Goal: Navigation & Orientation: Find specific page/section

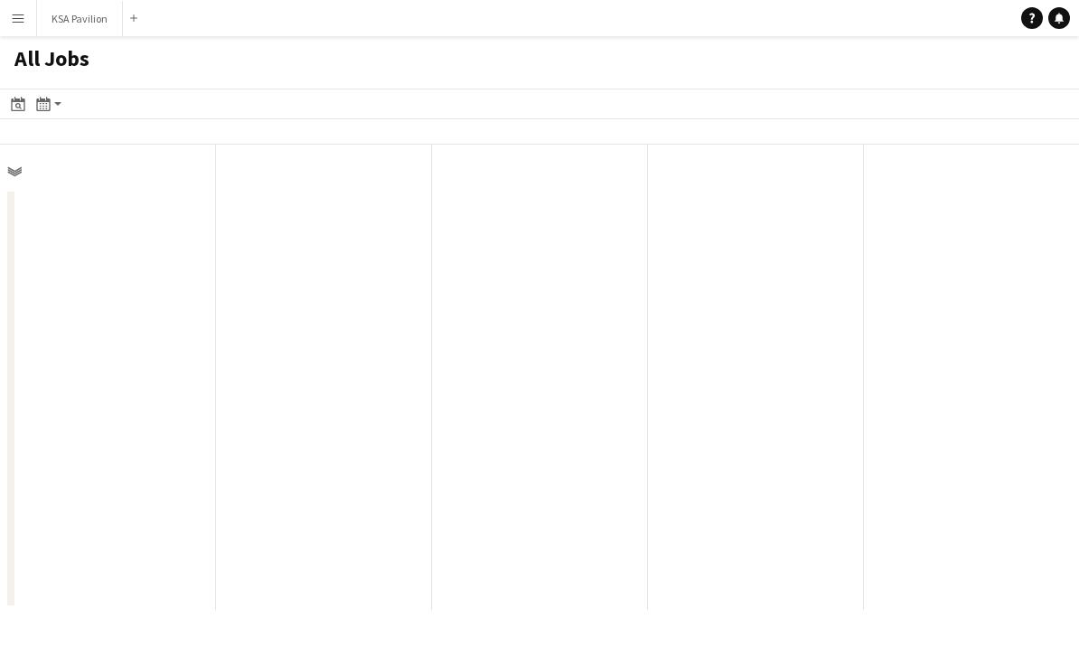
scroll to position [0, 432]
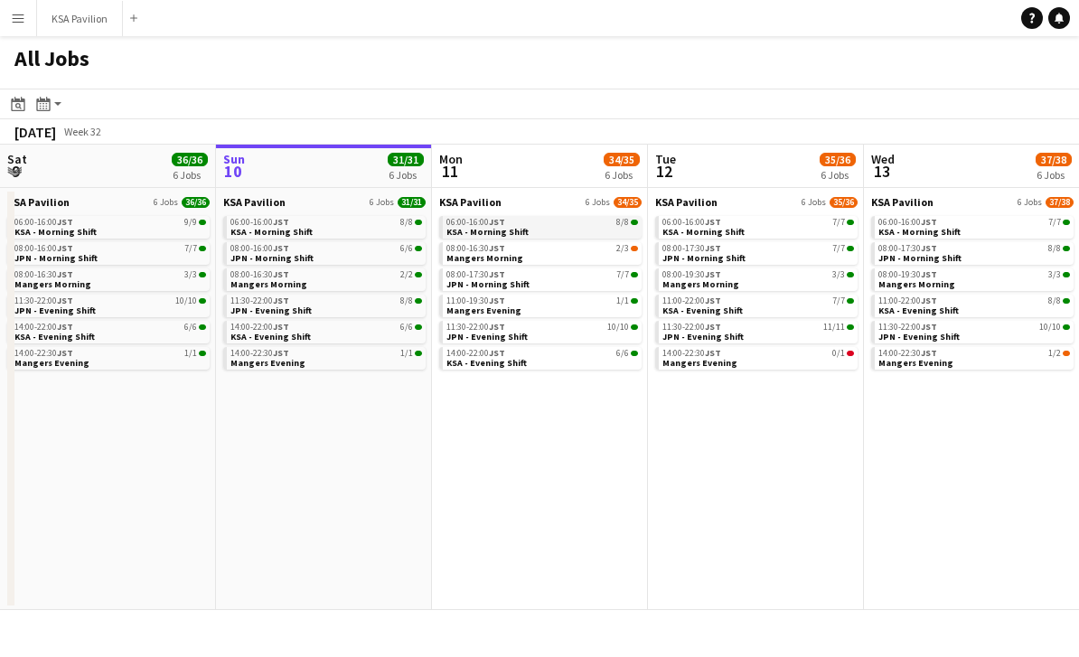
click at [503, 234] on span "KSA - Morning Shift" at bounding box center [488, 232] width 82 height 12
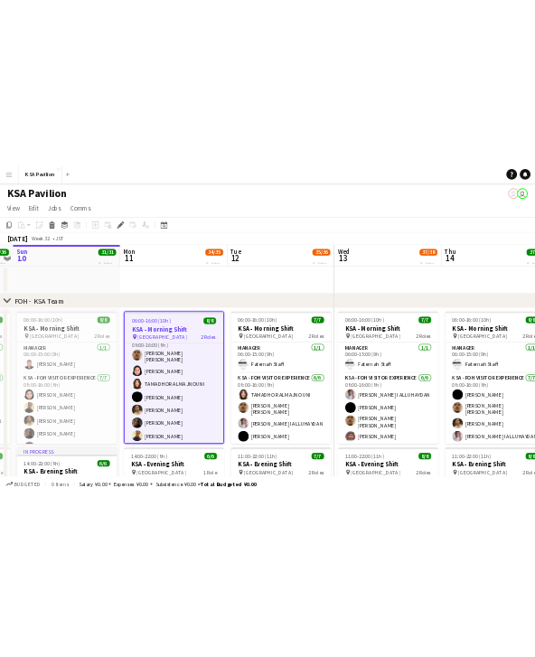
scroll to position [80, 0]
